Goal: Information Seeking & Learning: Learn about a topic

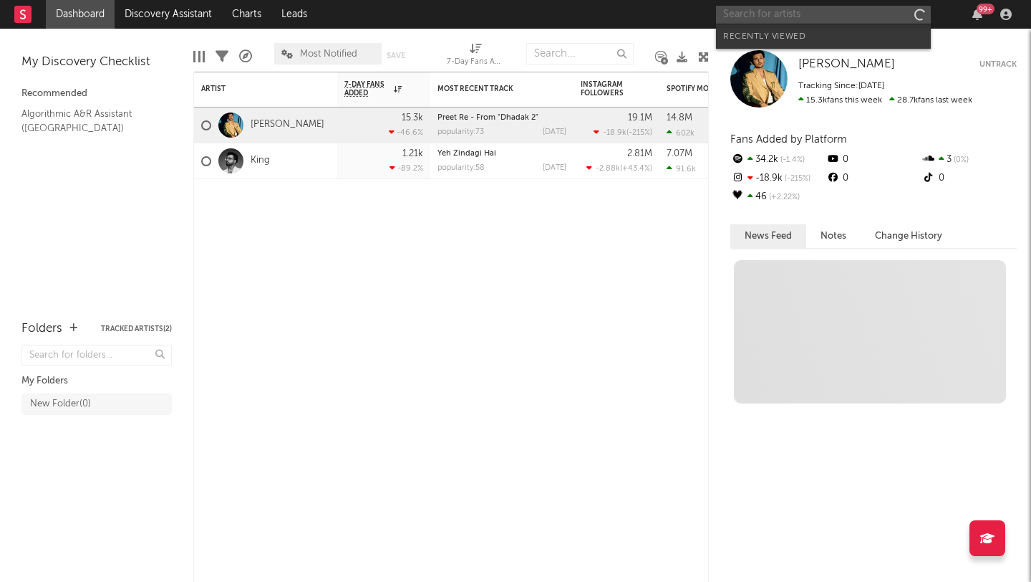
click at [822, 11] on input "text" at bounding box center [823, 15] width 215 height 18
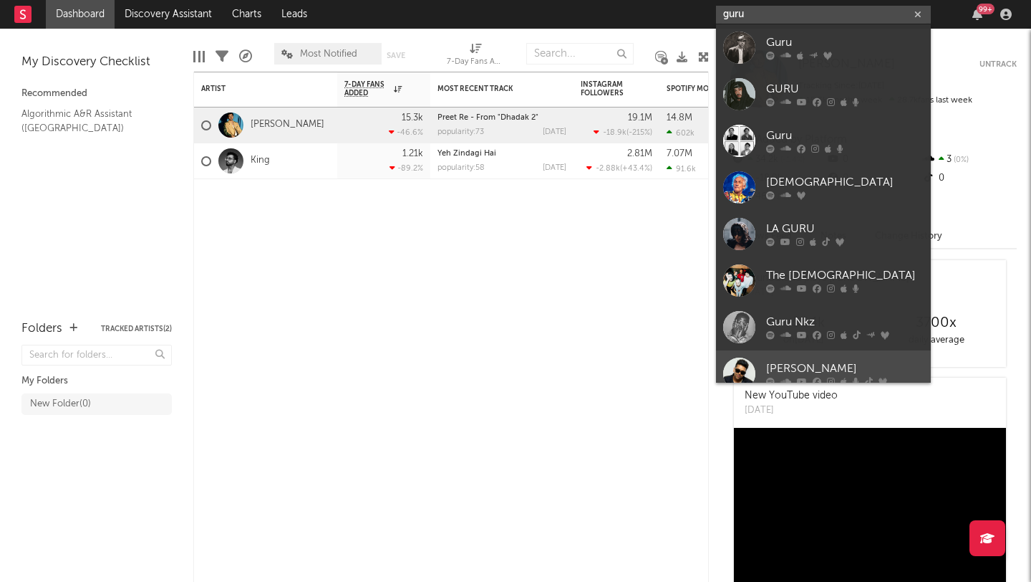
type input "guru"
click at [839, 365] on div "[PERSON_NAME]" at bounding box center [845, 368] width 158 height 17
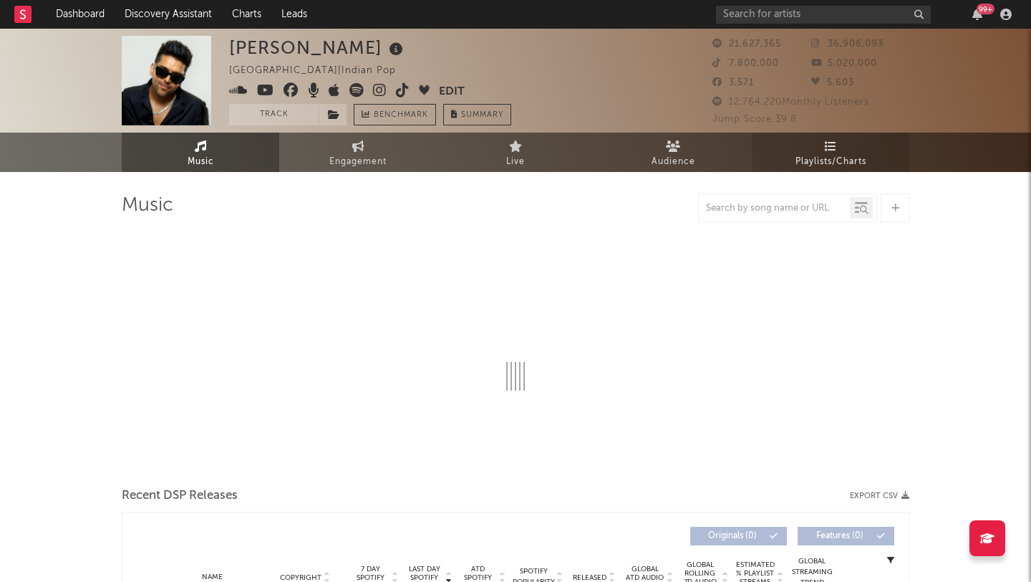
select select "6m"
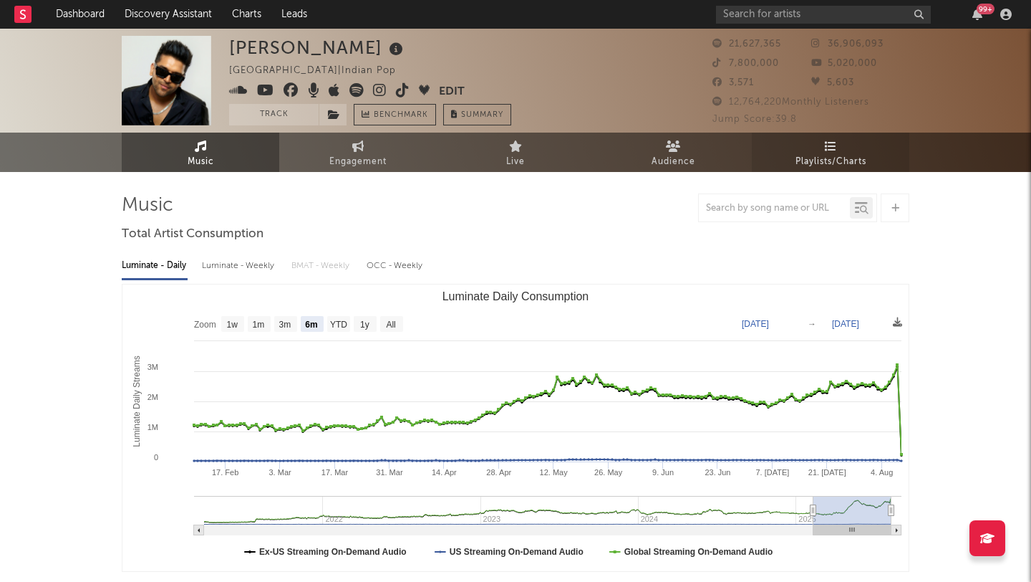
click at [830, 149] on icon at bounding box center [831, 145] width 12 height 11
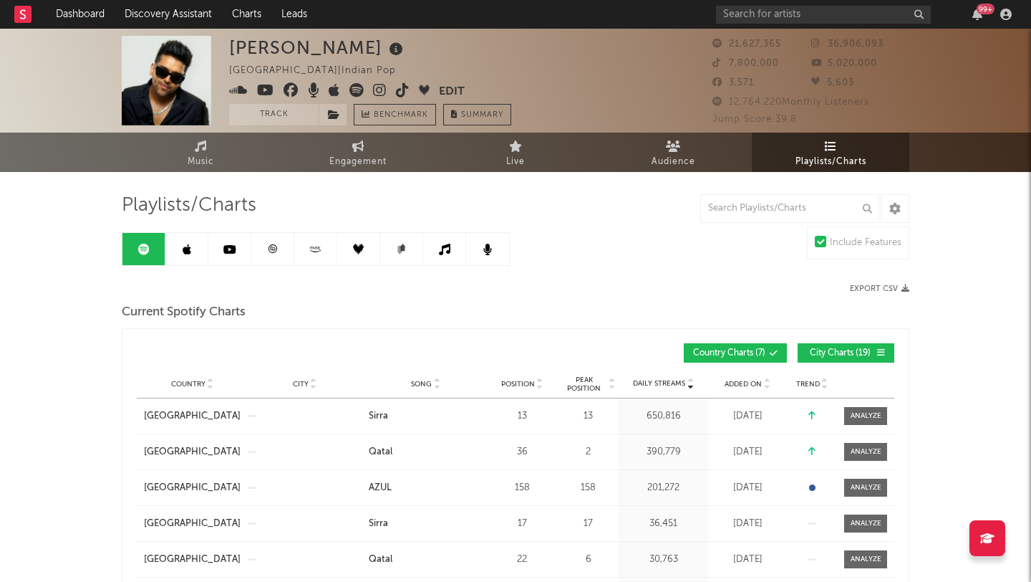
click at [224, 256] on link at bounding box center [229, 249] width 43 height 32
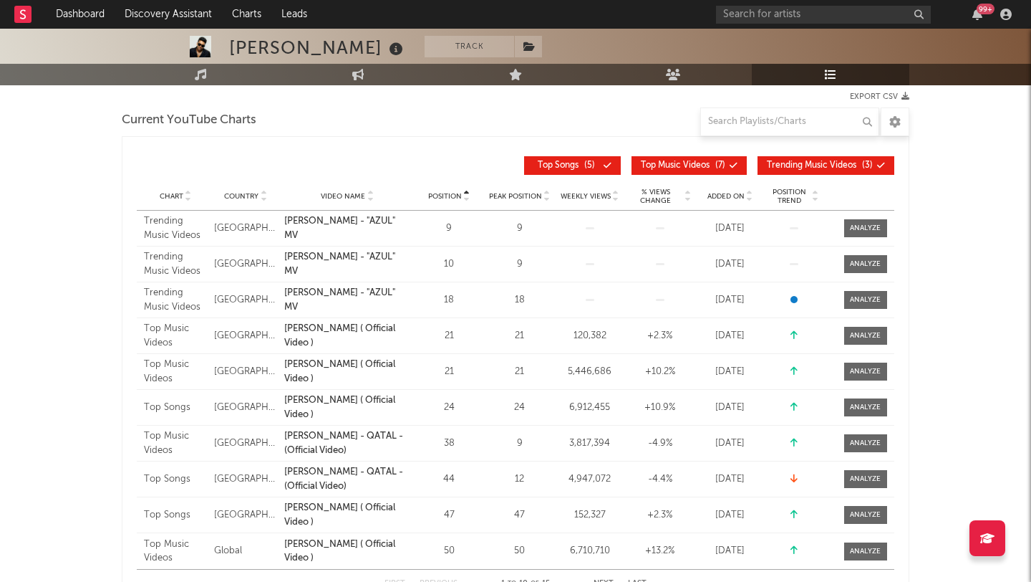
scroll to position [195, 0]
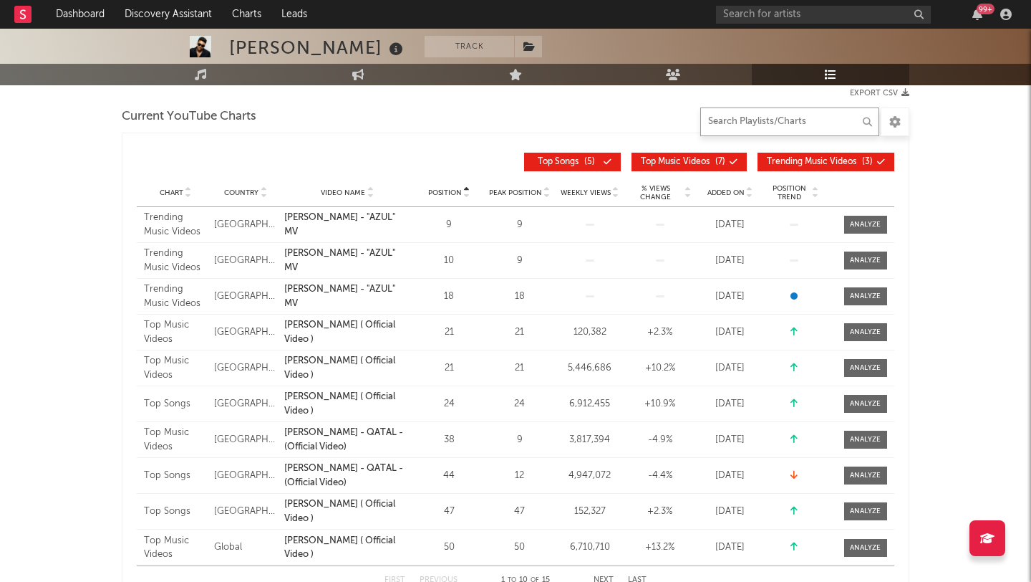
click at [736, 125] on input "text" at bounding box center [790, 121] width 179 height 29
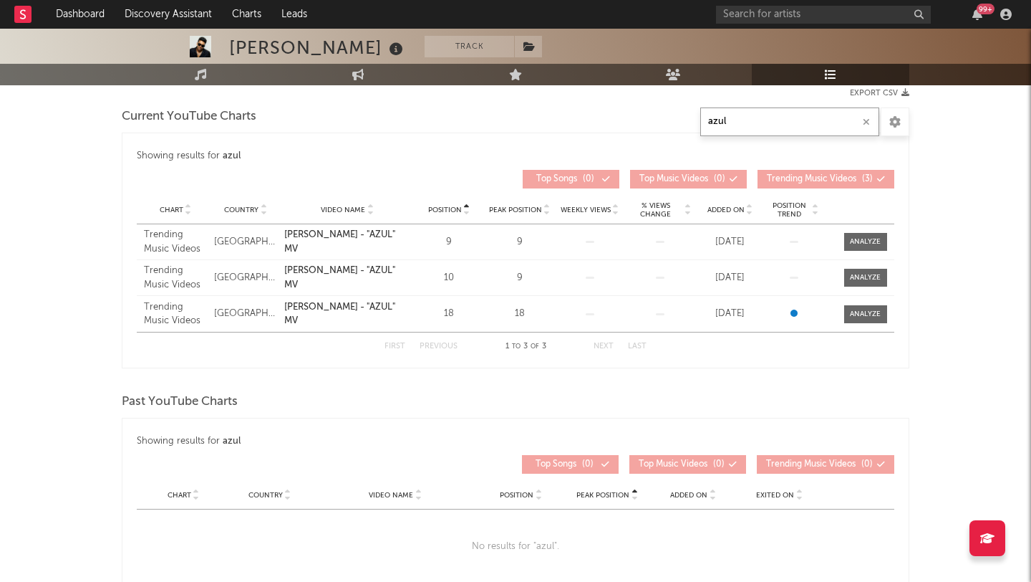
type input "azul"
click at [388, 390] on div "Past YouTube Charts" at bounding box center [516, 402] width 788 height 24
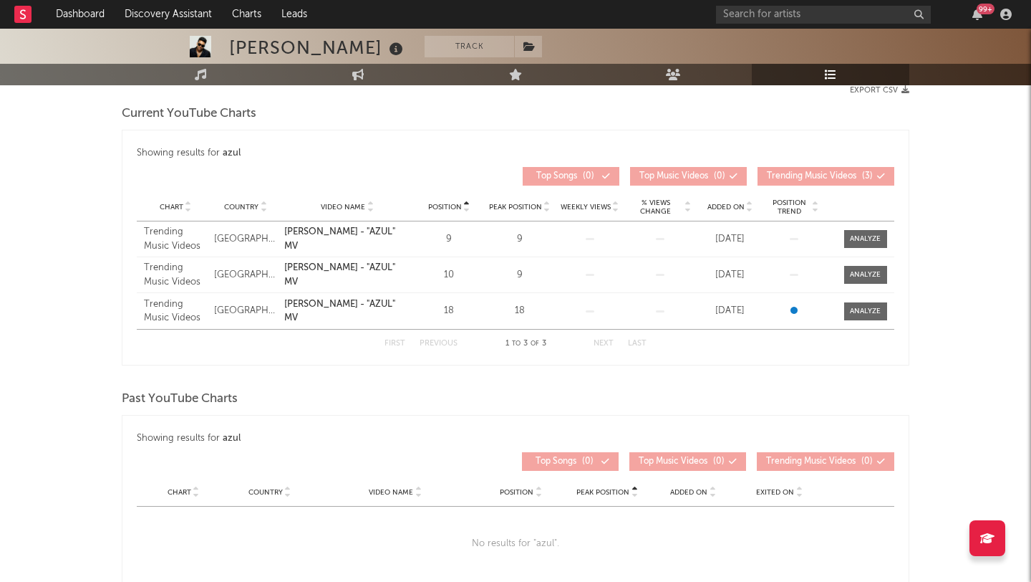
scroll to position [0, 0]
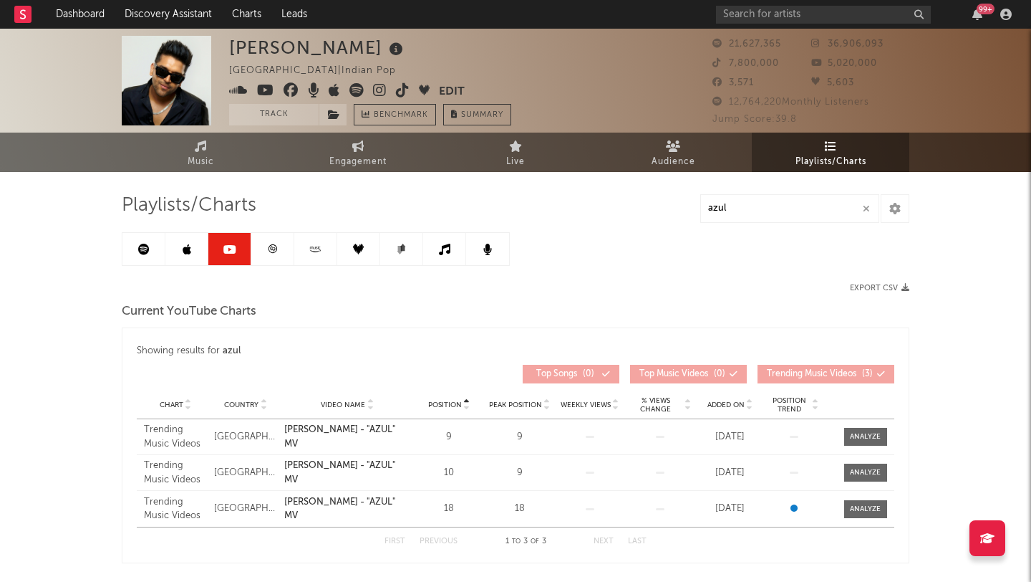
click at [151, 208] on span "Playlists/Charts" at bounding box center [189, 205] width 135 height 17
click at [188, 151] on link "Music" at bounding box center [201, 152] width 158 height 39
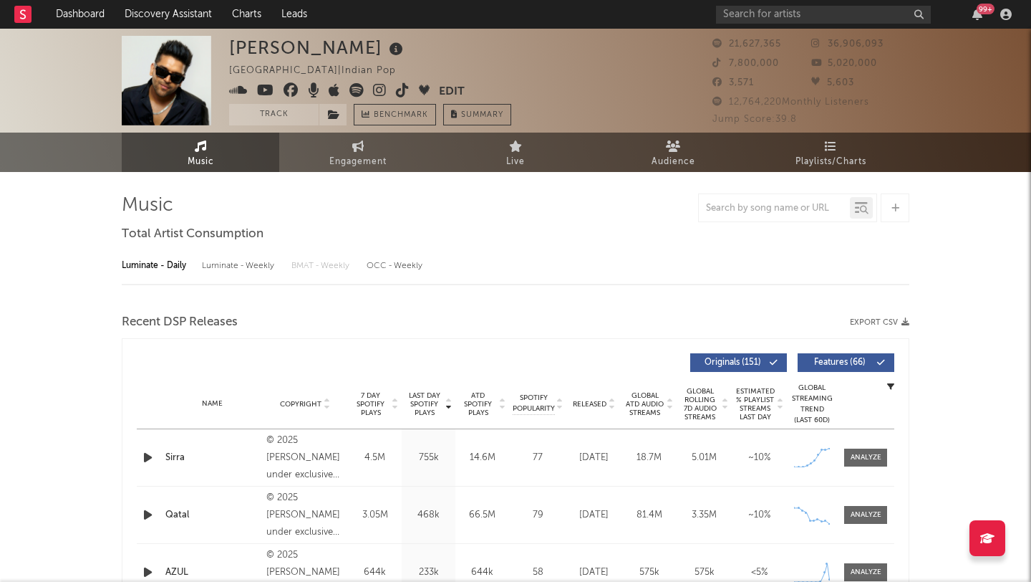
select select "6m"
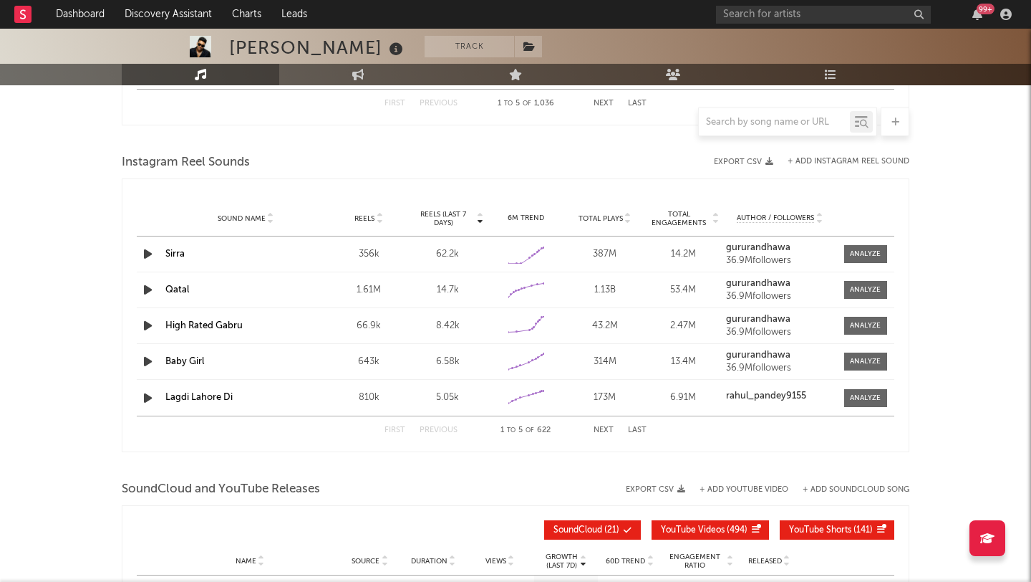
scroll to position [1228, 0]
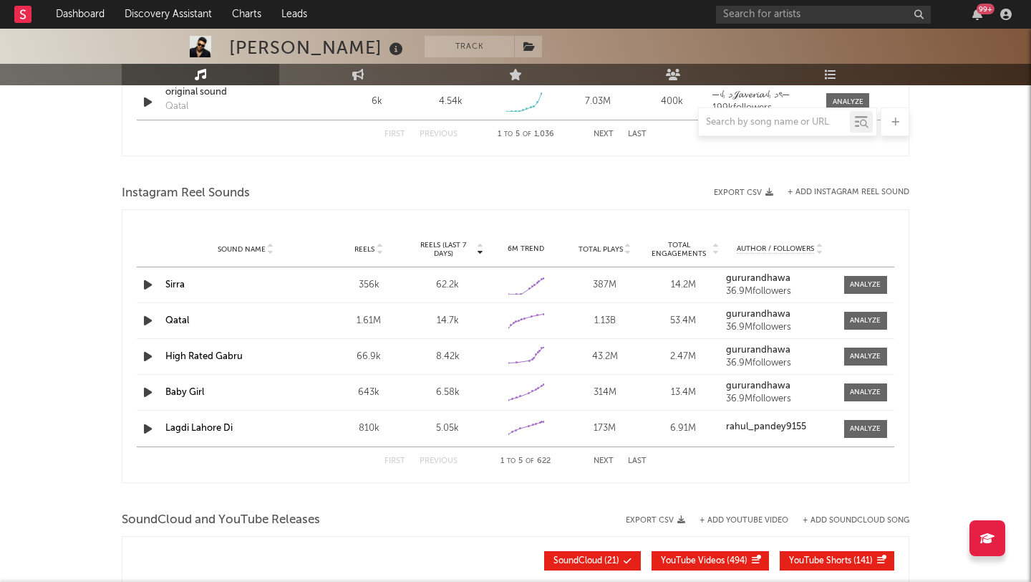
click at [604, 466] on div "First Previous 1 to 5 of 622 Next Last" at bounding box center [516, 461] width 262 height 28
click at [601, 459] on button "Next" at bounding box center [604, 461] width 20 height 8
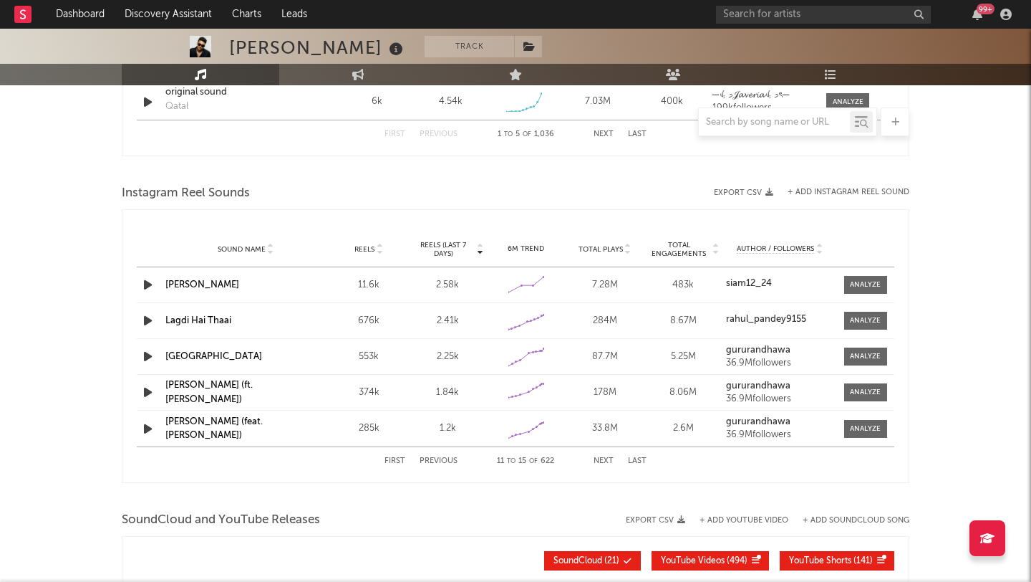
click at [601, 459] on button "Next" at bounding box center [604, 461] width 20 height 8
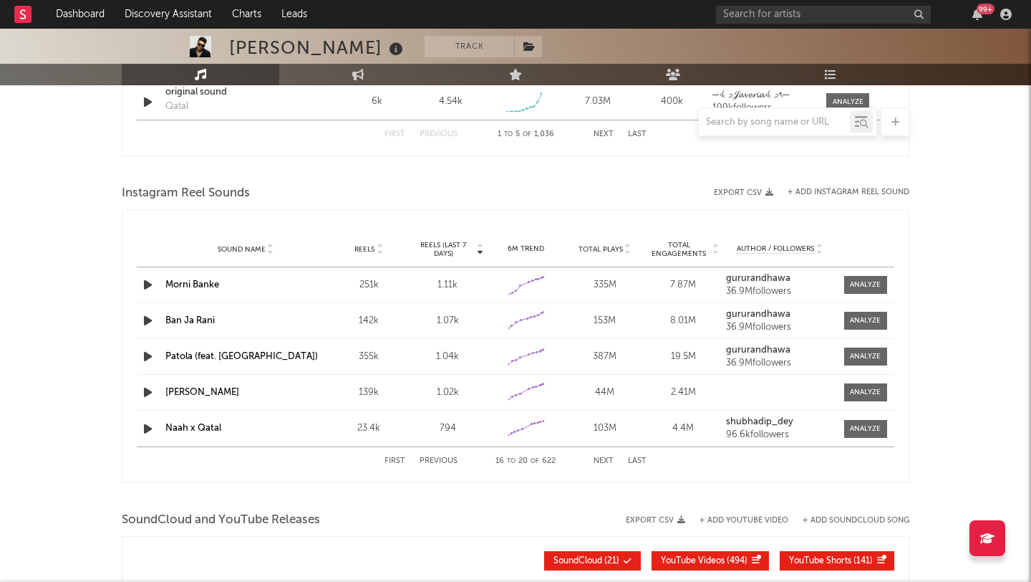
click at [601, 459] on button "Next" at bounding box center [604, 461] width 20 height 8
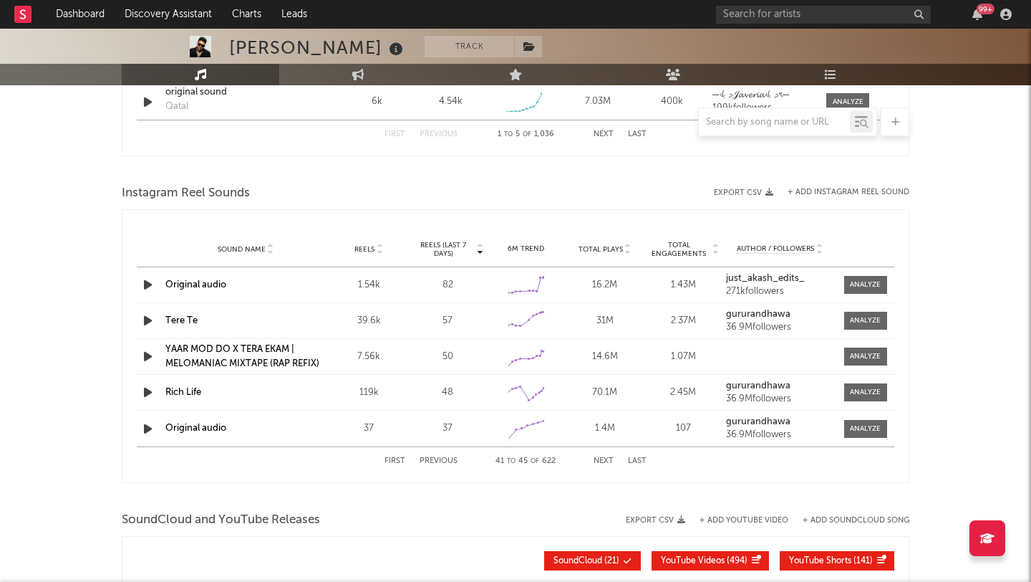
click at [601, 459] on button "Next" at bounding box center [604, 461] width 20 height 8
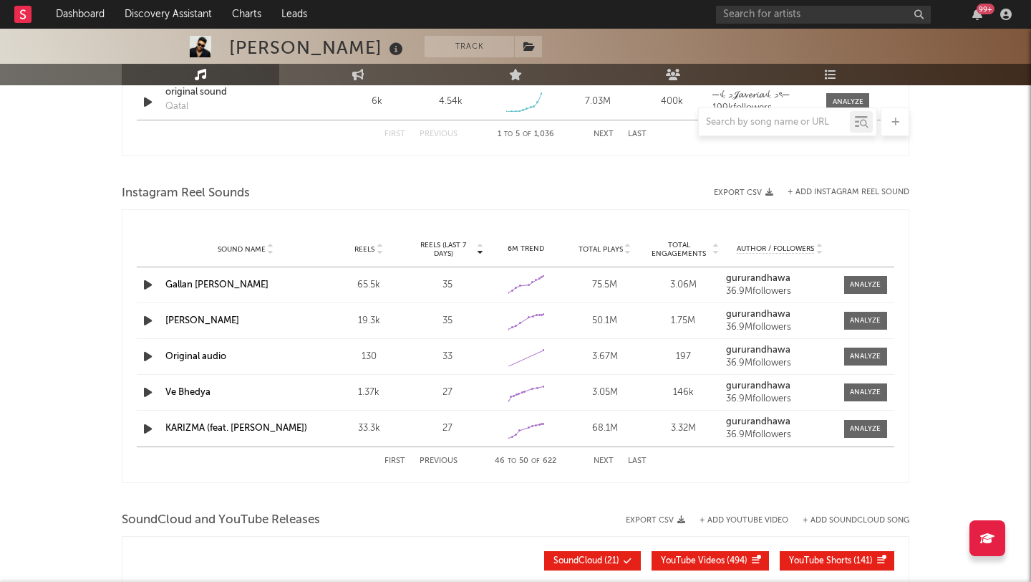
click at [601, 459] on button "Next" at bounding box center [604, 461] width 20 height 8
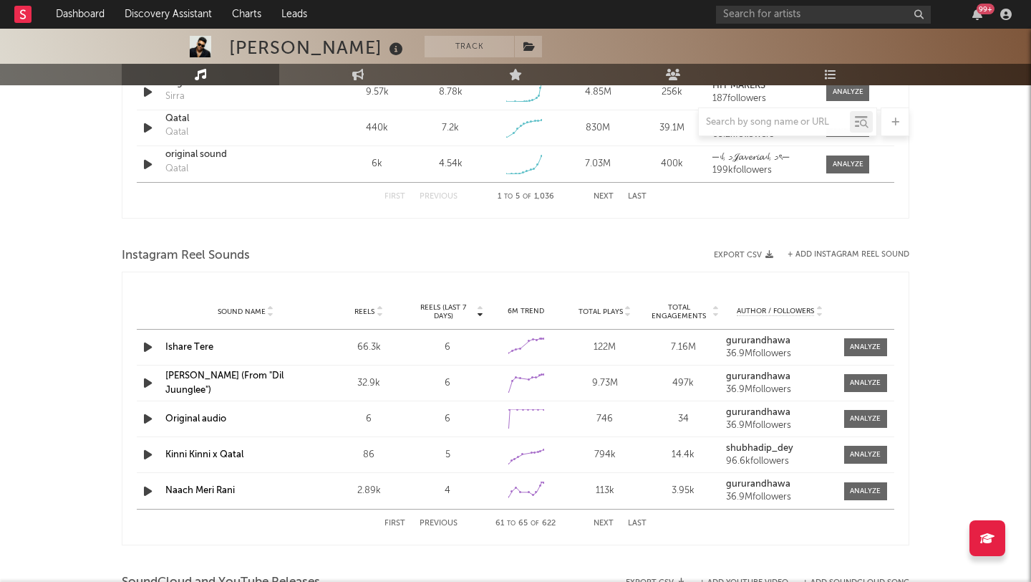
scroll to position [1166, 0]
click at [785, 115] on div at bounding box center [774, 122] width 151 height 18
click at [780, 125] on input "text" at bounding box center [774, 122] width 151 height 11
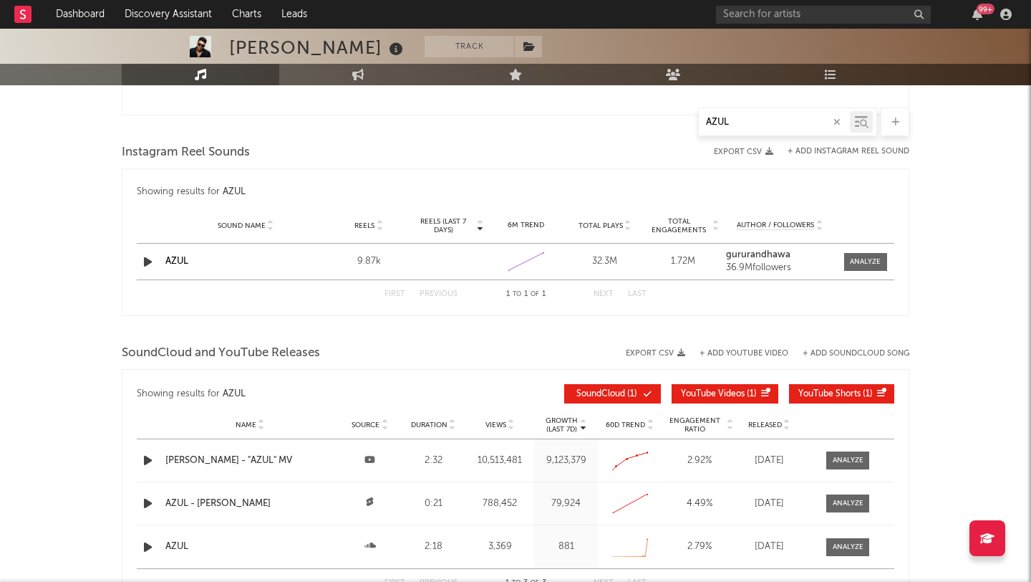
scroll to position [905, 0]
type input "AZUL"
